Goal: Information Seeking & Learning: Learn about a topic

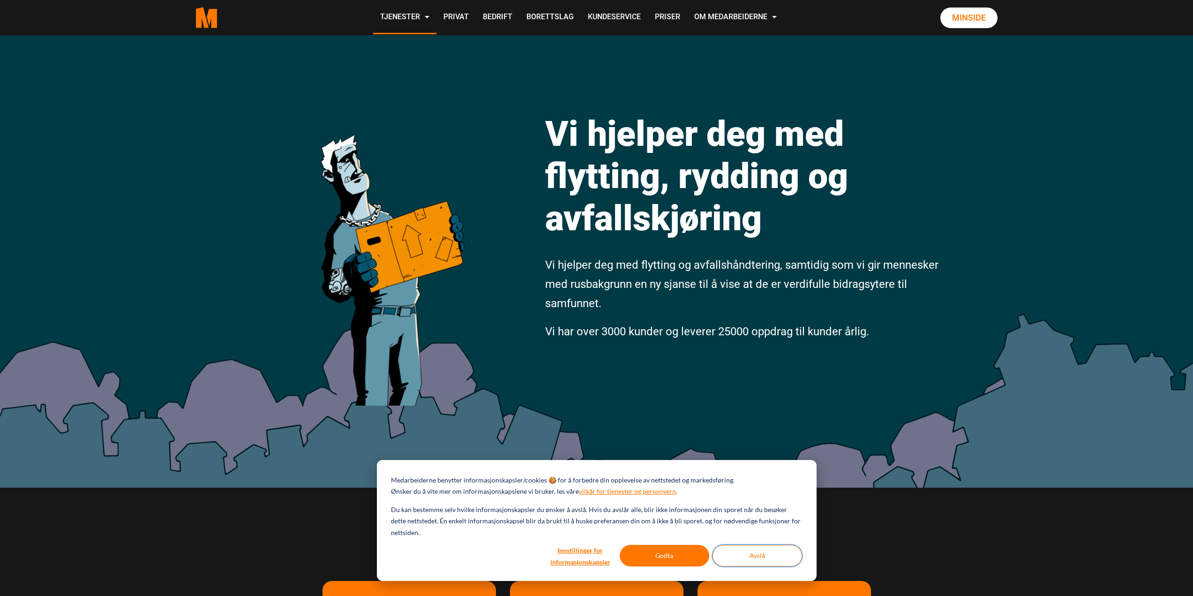
drag, startPoint x: 795, startPoint y: 550, endPoint x: 789, endPoint y: 554, distance: 7.2
click at [794, 551] on button "Avslå" at bounding box center [758, 556] width 90 height 22
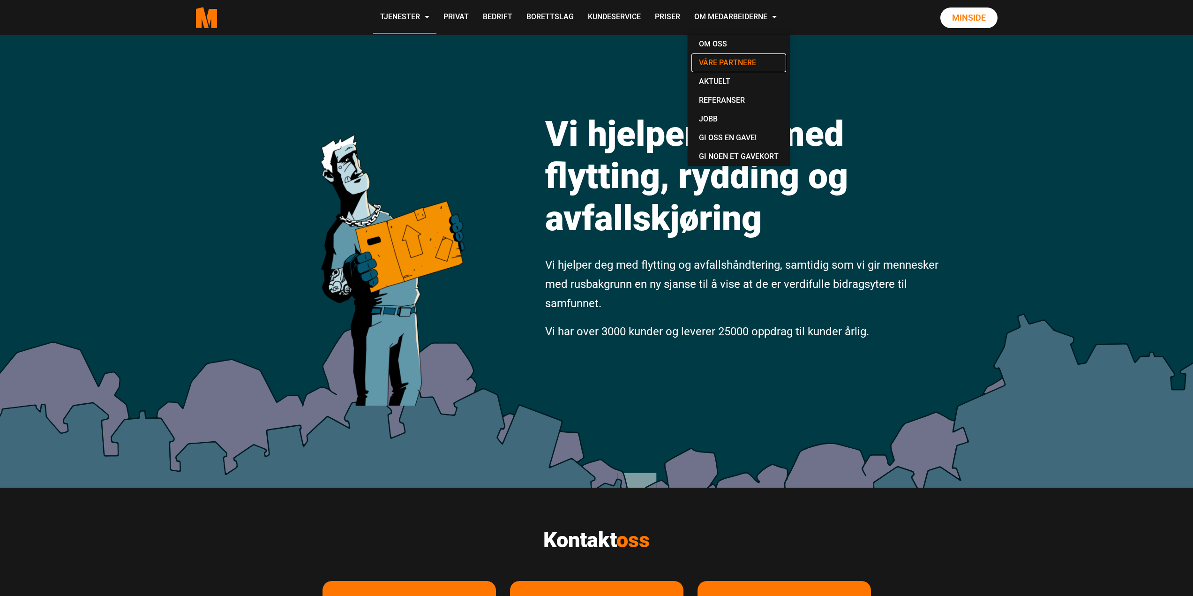
click at [746, 61] on link "Våre partnere" at bounding box center [739, 62] width 95 height 19
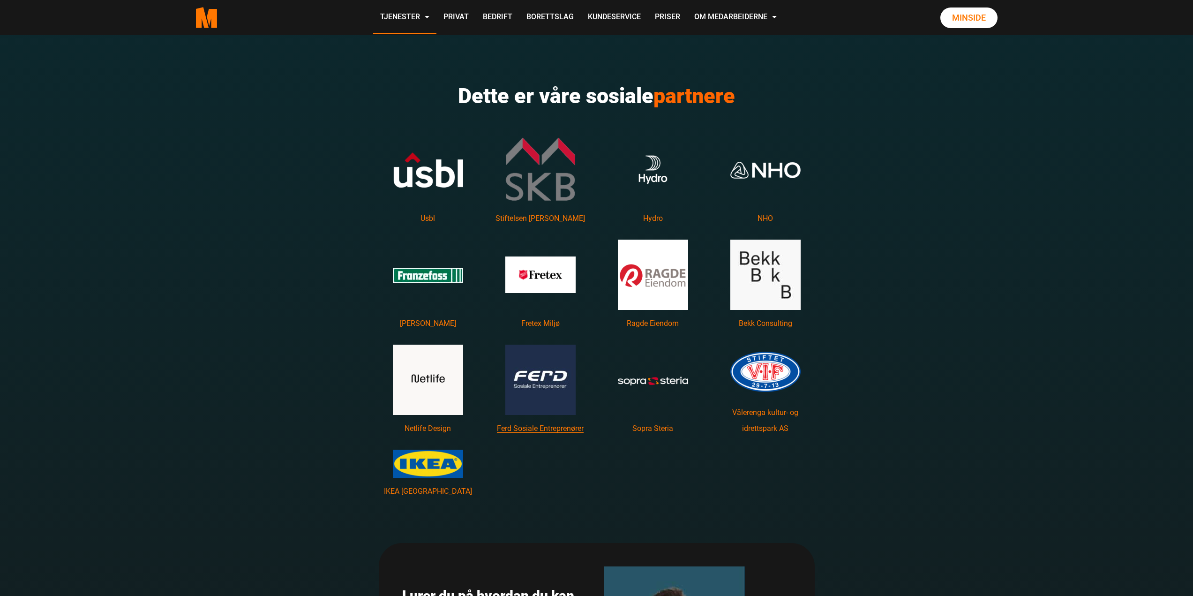
scroll to position [1313, 0]
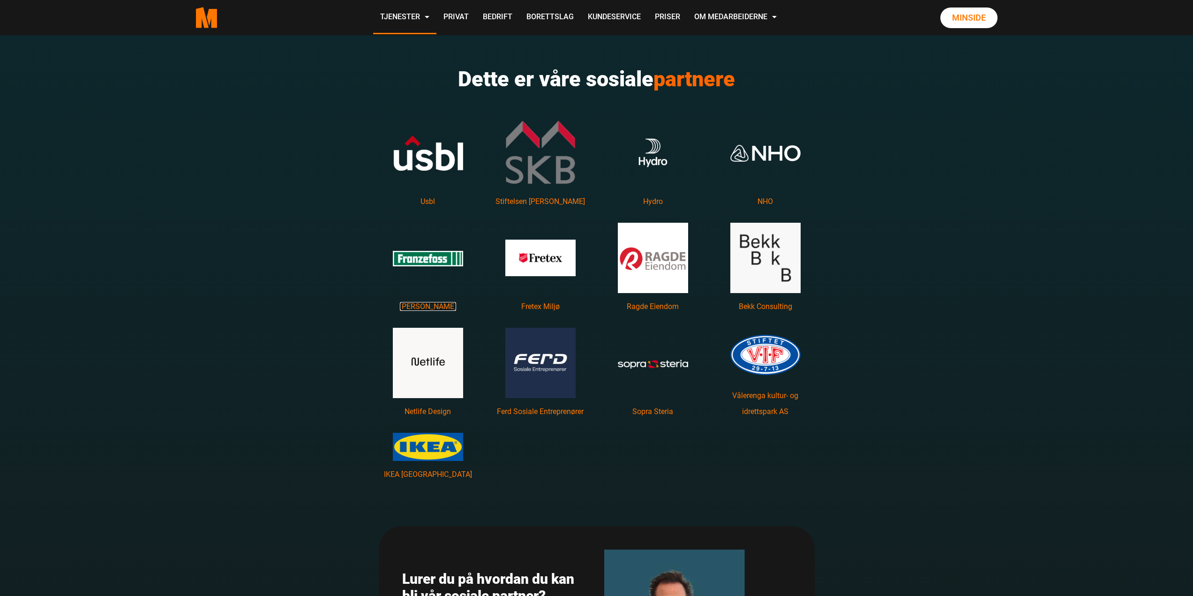
click at [416, 305] on link "Franzefoss Gjenvinning" at bounding box center [428, 306] width 56 height 9
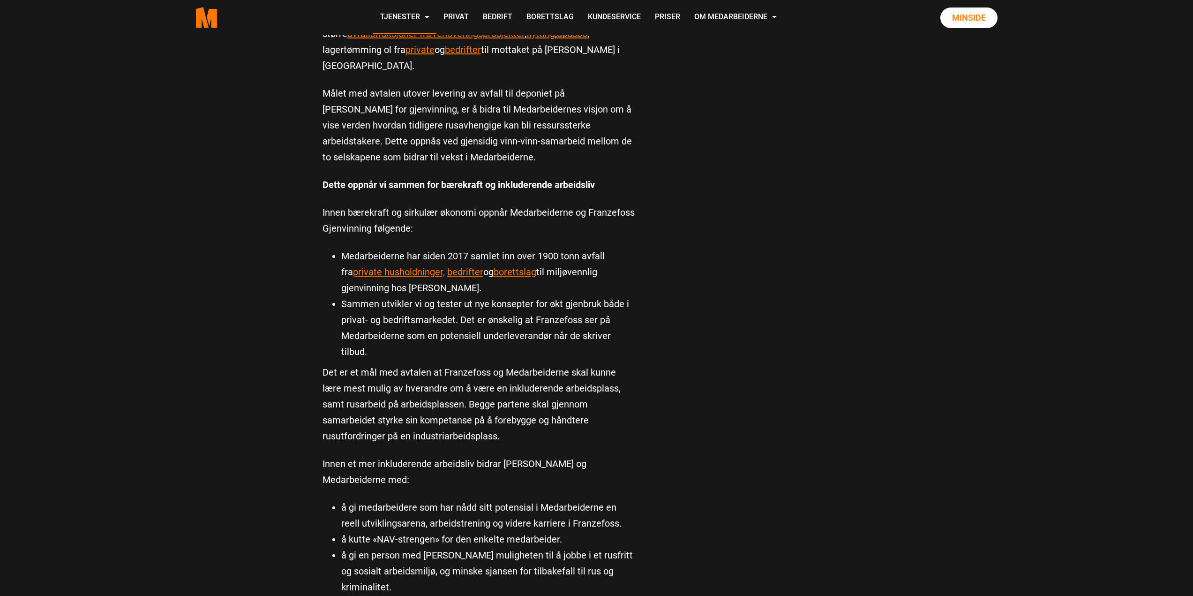
scroll to position [516, 0]
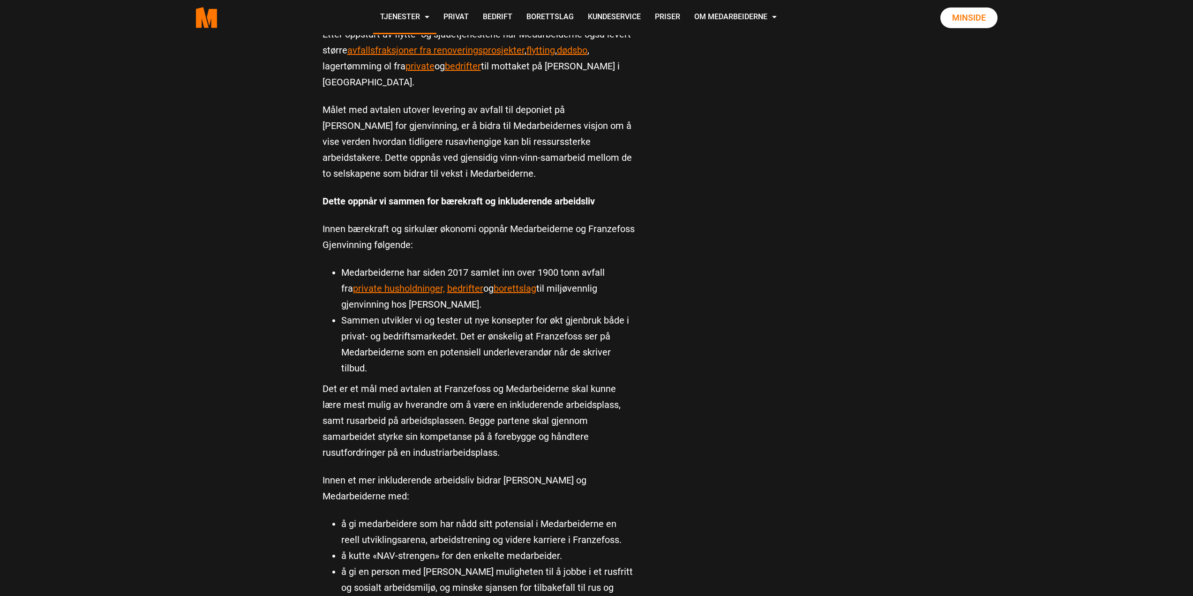
click at [869, 251] on div "Franzefoss Gjenvinning Franzefoss Gjenvinning Om Franzefoss Gjenvinning AS Fran…" at bounding box center [597, 245] width 563 height 1453
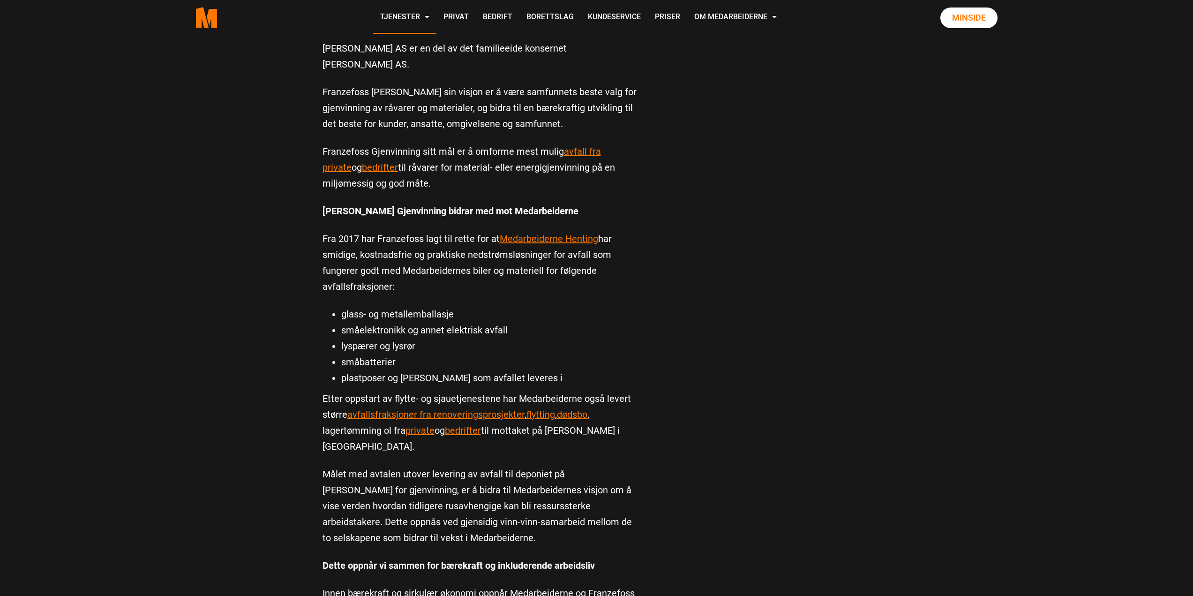
scroll to position [141, 0]
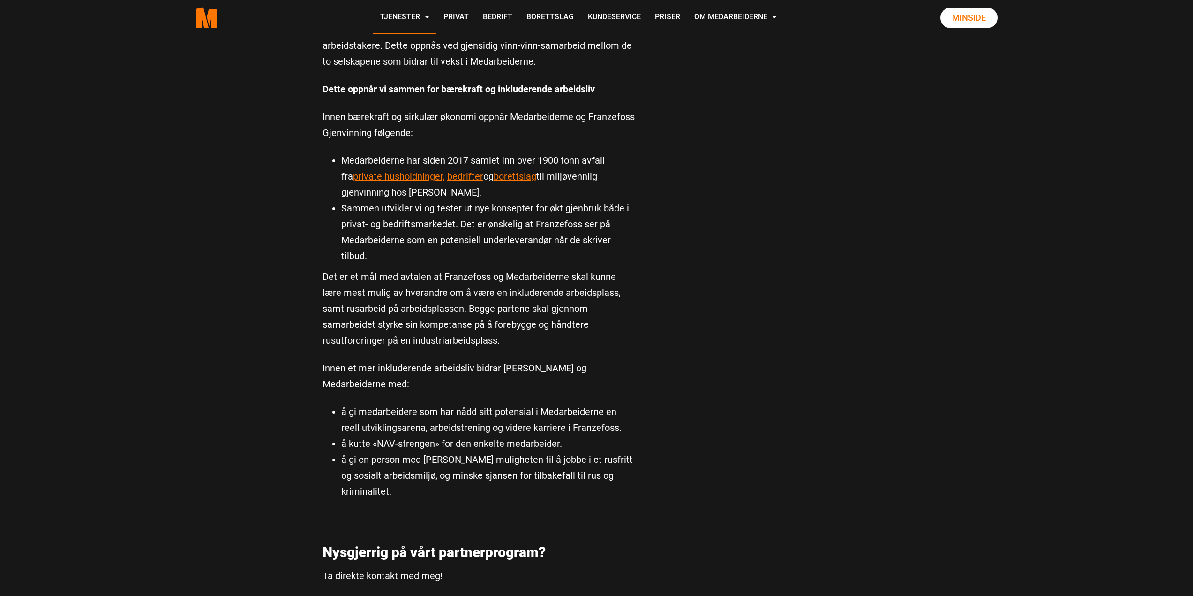
scroll to position [703, 0]
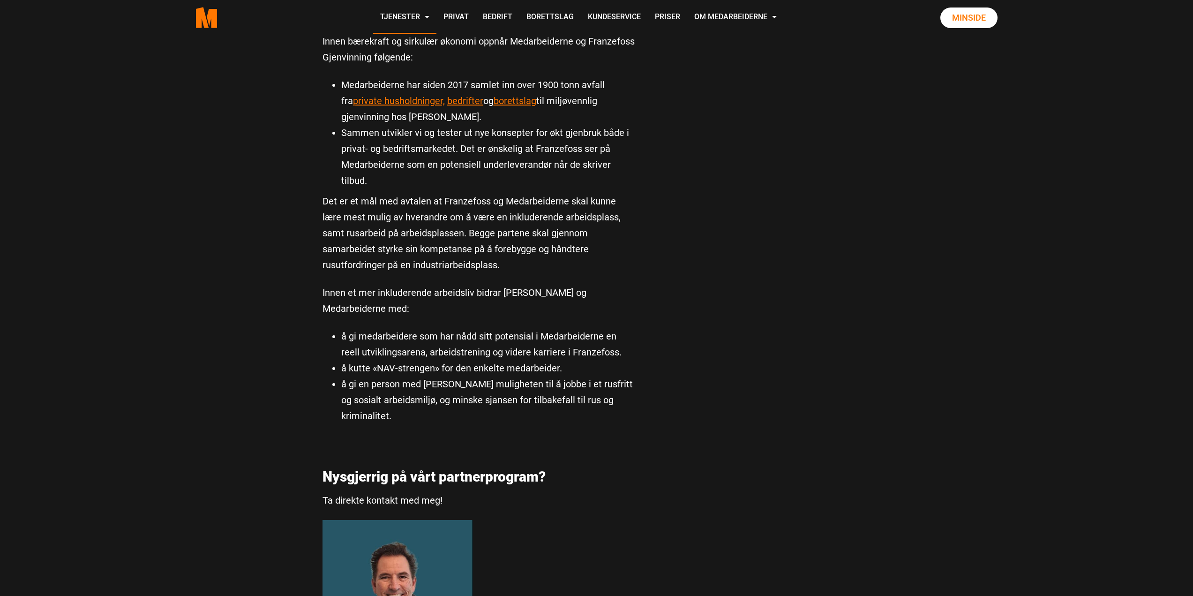
click at [1084, 297] on main "Franzefoss Gjenvinning Franzefoss Gjenvinning Om Franzefoss Gjenvinning AS Fran…" at bounding box center [596, 77] width 1193 height 1490
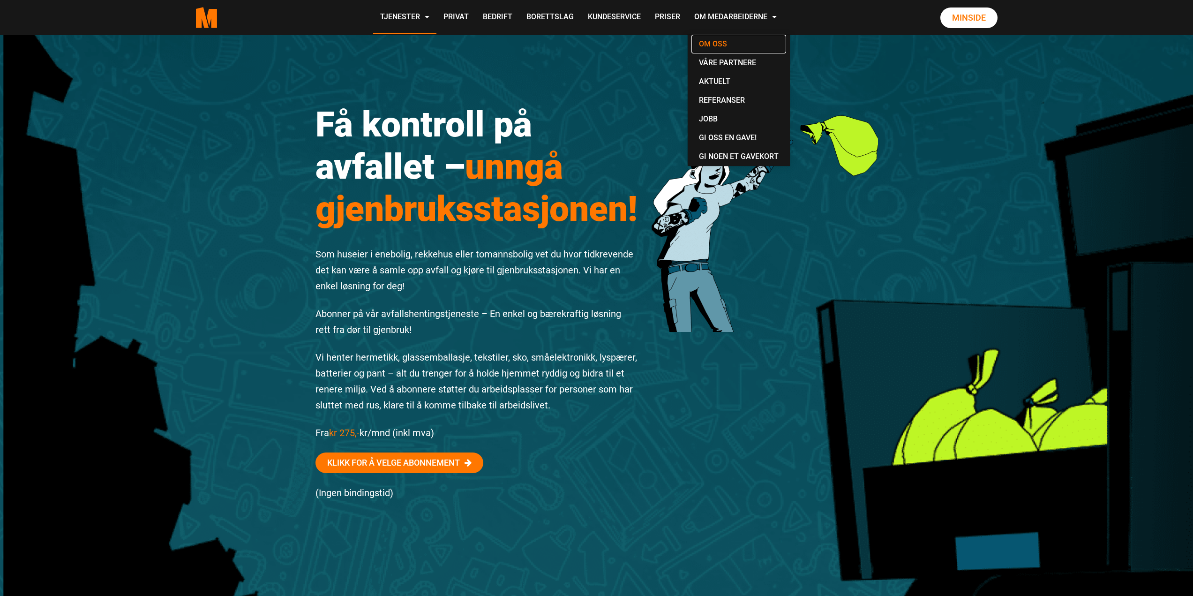
click at [708, 45] on link "Om oss" at bounding box center [739, 44] width 95 height 19
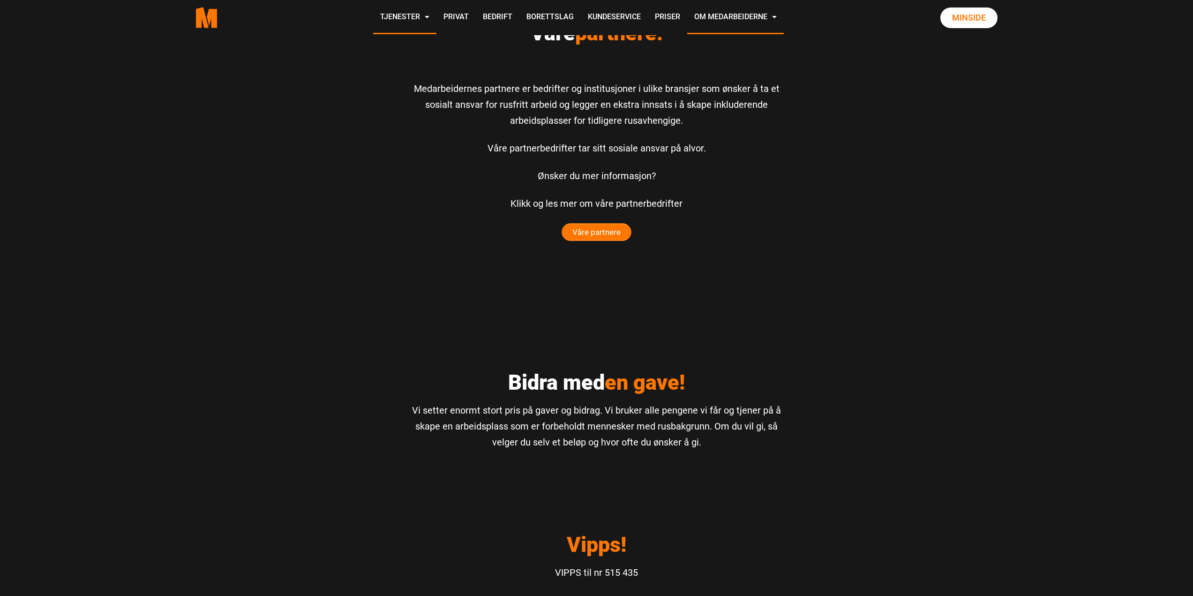
scroll to position [2157, 0]
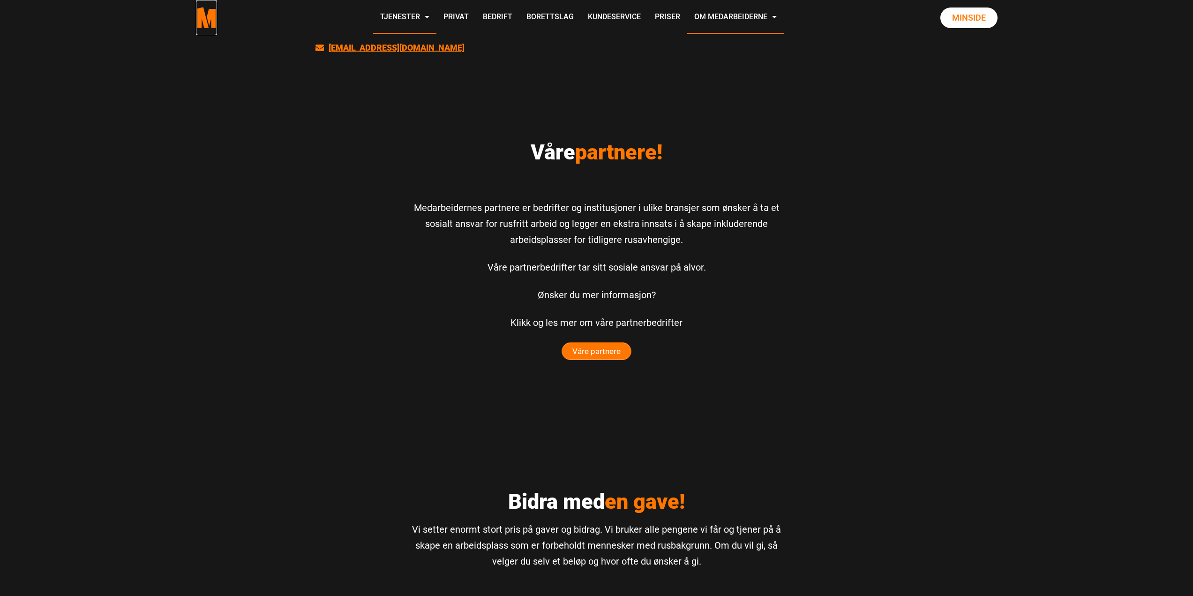
click at [206, 21] on polygon "Medarbeiderne start page" at bounding box center [202, 17] width 13 height 21
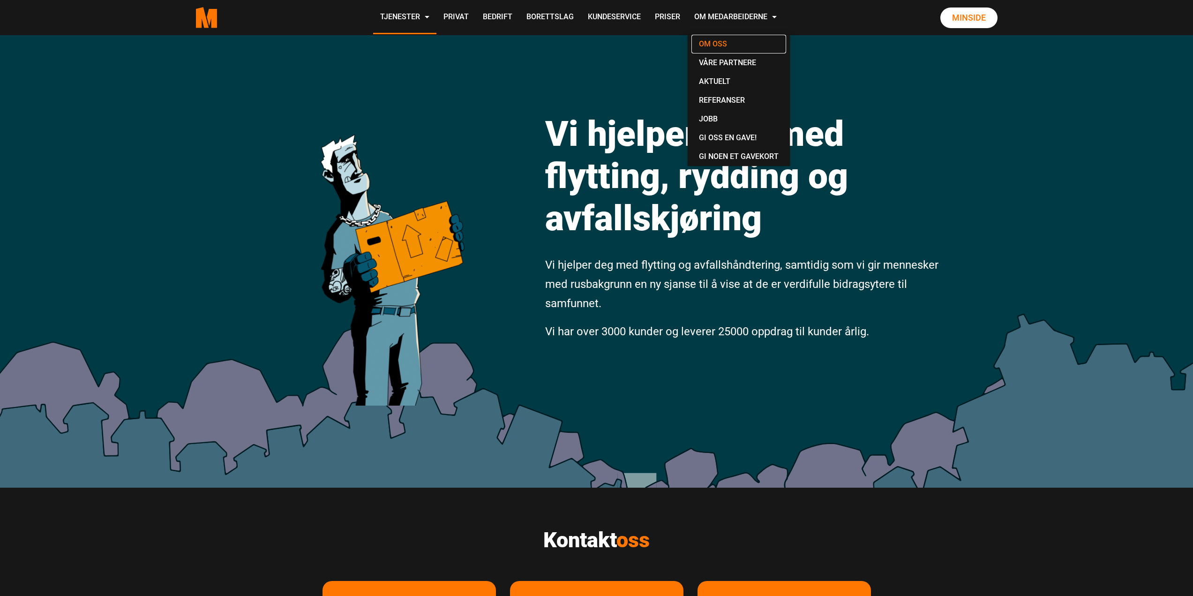
click at [717, 44] on link "Om oss" at bounding box center [739, 44] width 95 height 19
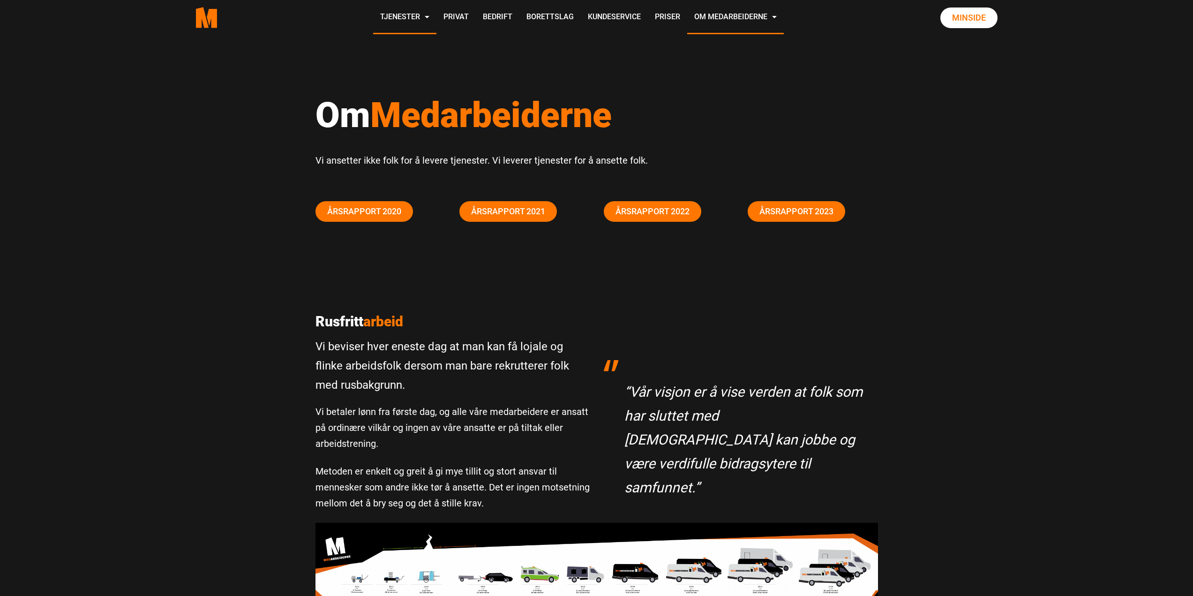
scroll to position [281, 0]
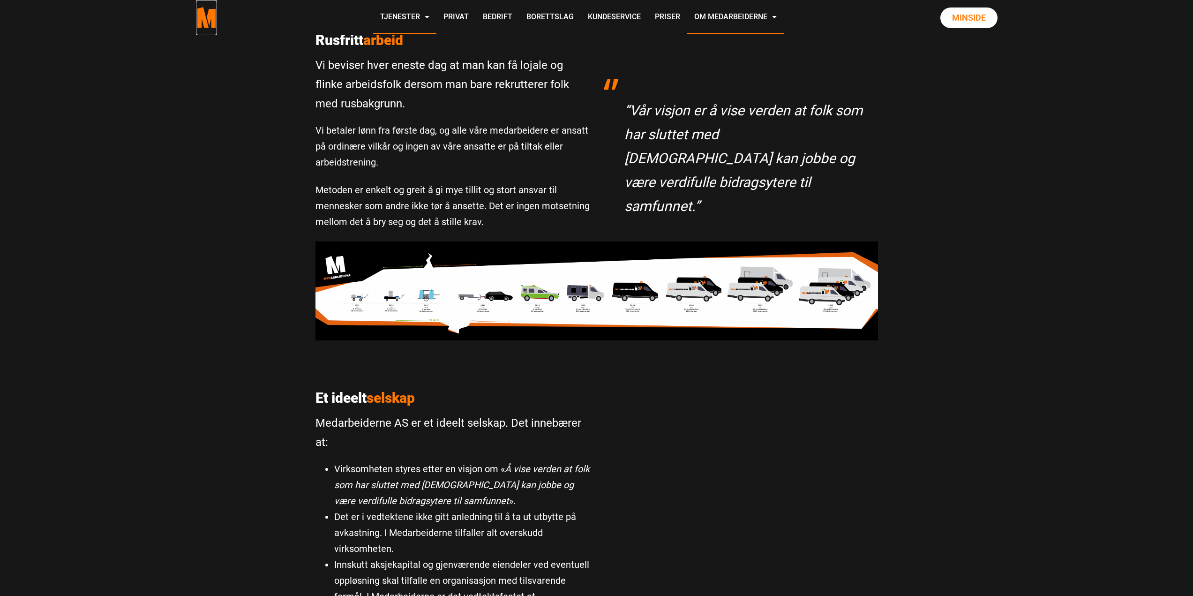
click at [211, 13] on polygon "Medarbeiderne start page" at bounding box center [212, 18] width 10 height 19
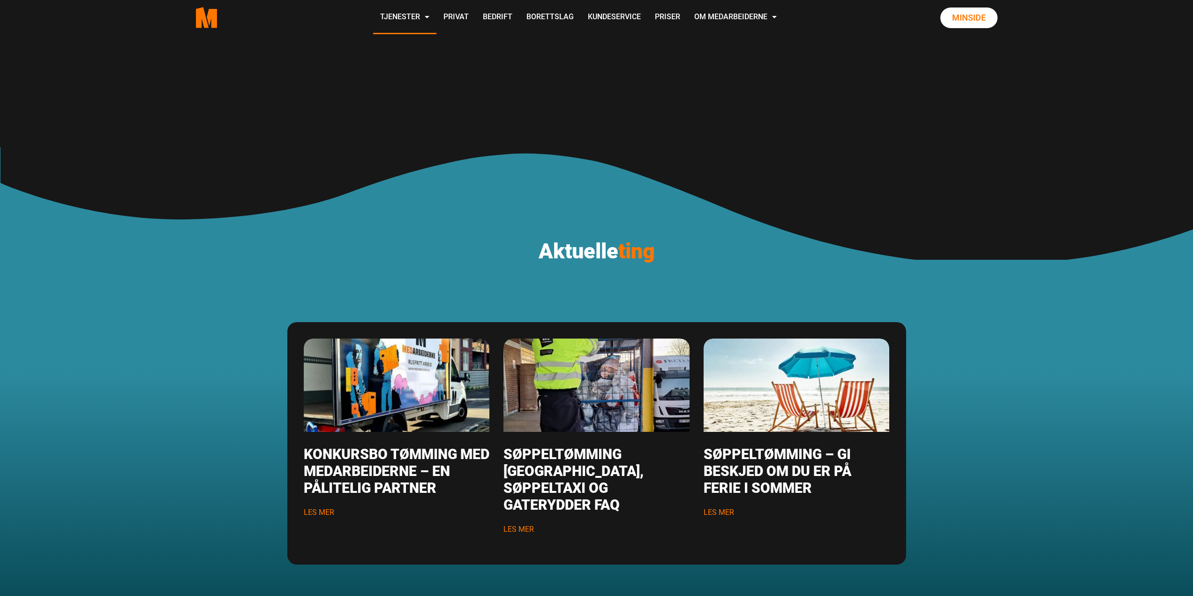
scroll to position [1032, 0]
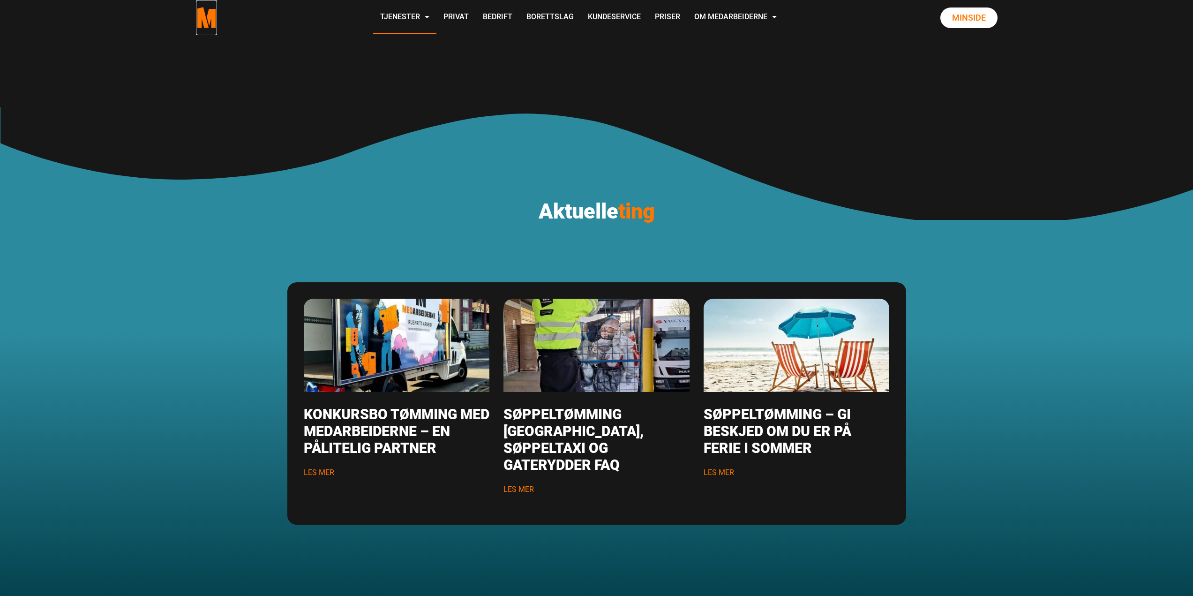
click at [203, 23] on icon ".cls-1{filter:url(#drop-shadow-2)}.cls-1,.cls-2{fill:#ff7700;stroke-width:0px}.…" at bounding box center [207, 17] width 22 height 21
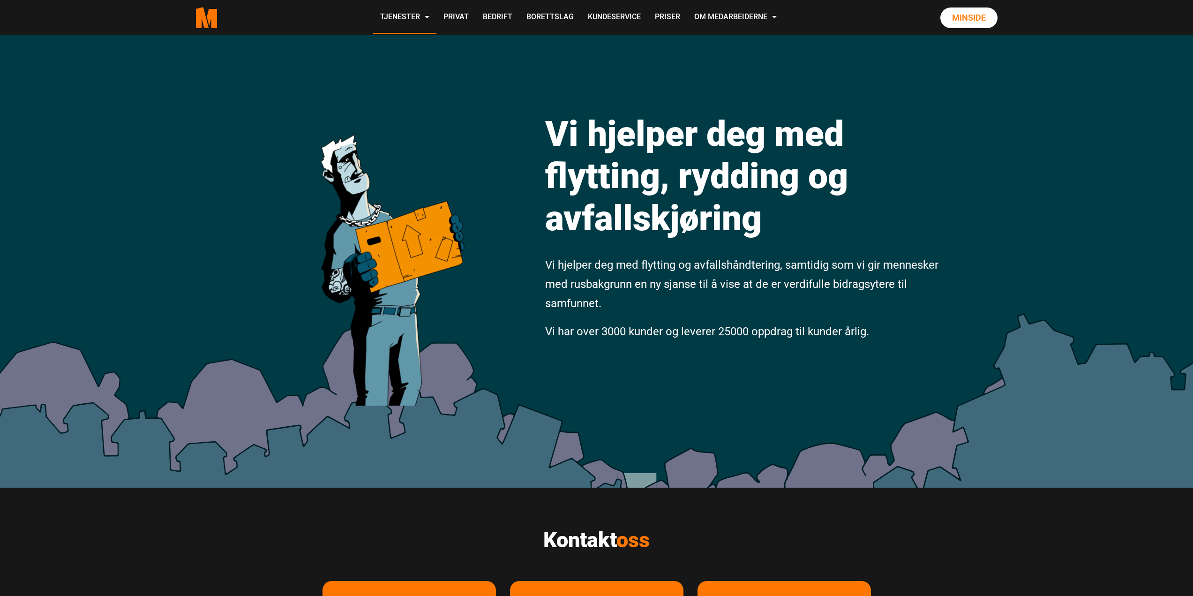
scroll to position [422, 0]
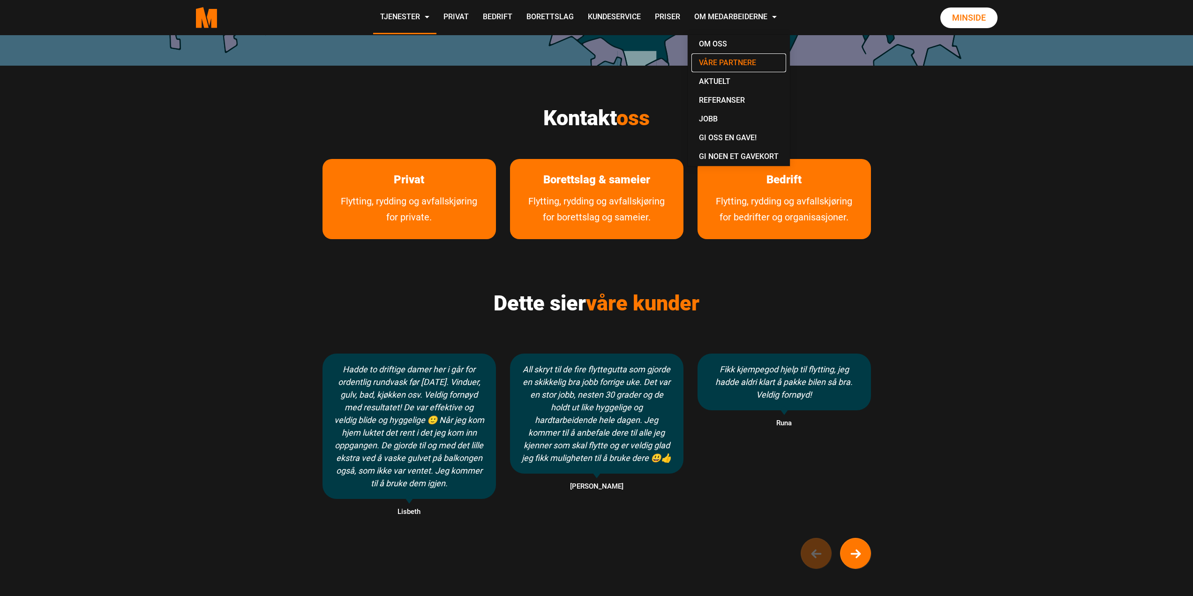
click at [721, 61] on link "Våre partnere" at bounding box center [739, 62] width 95 height 19
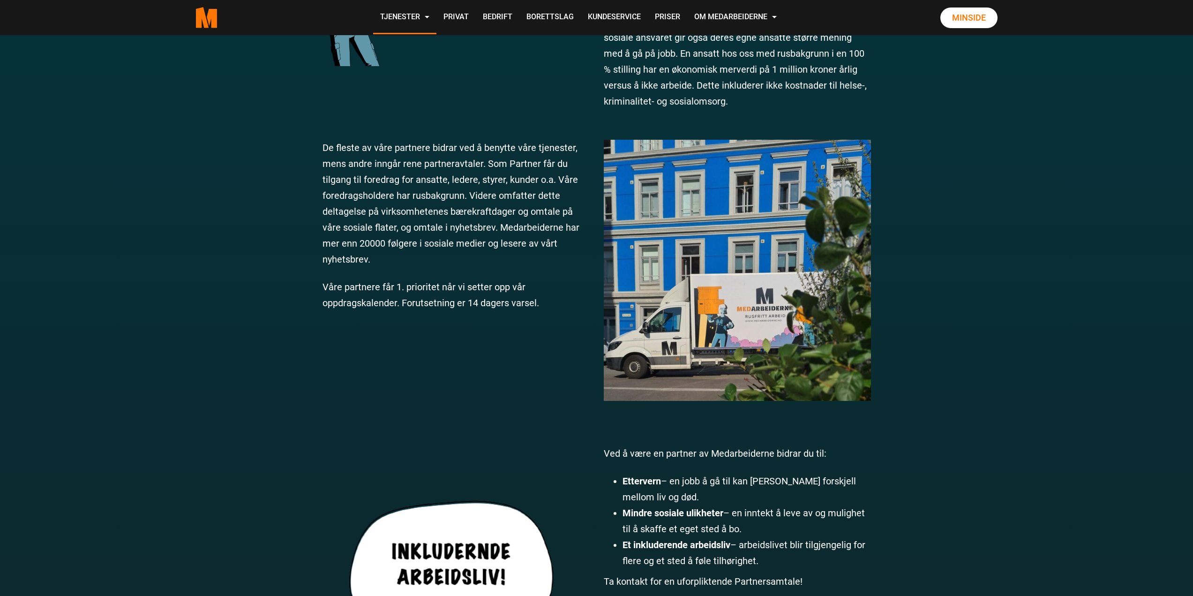
scroll to position [797, 0]
